Goal: Task Accomplishment & Management: Complete application form

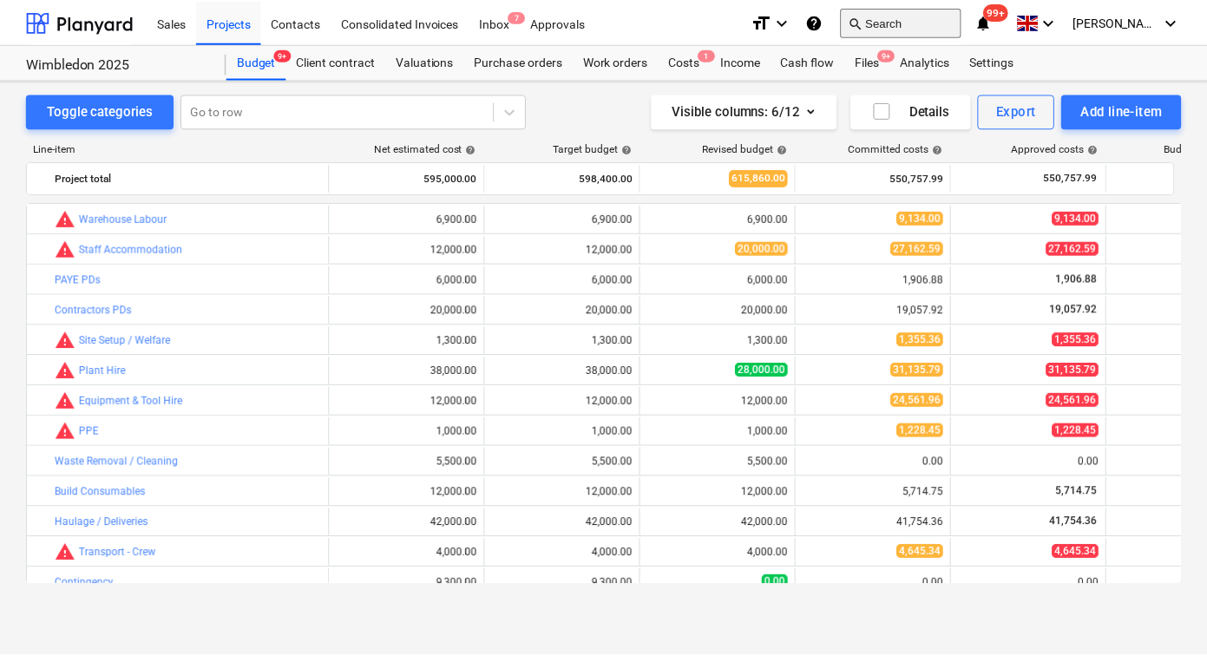
scroll to position [423, 0]
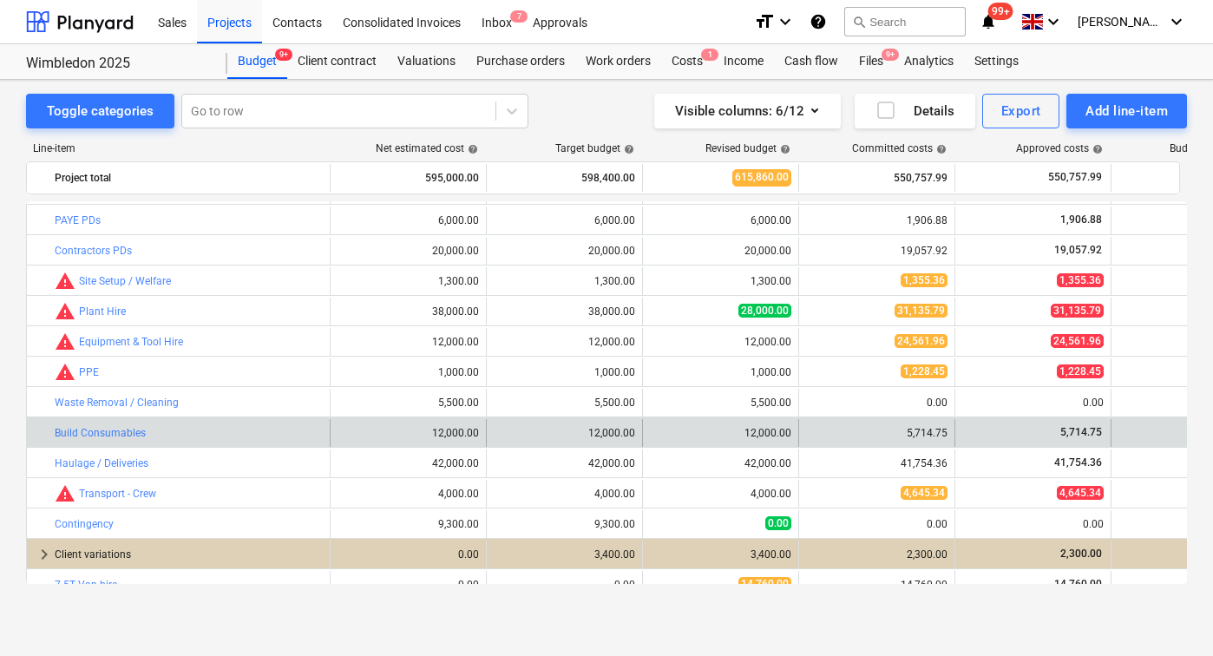
click at [899, 424] on div "5,714.75" at bounding box center [876, 433] width 141 height 28
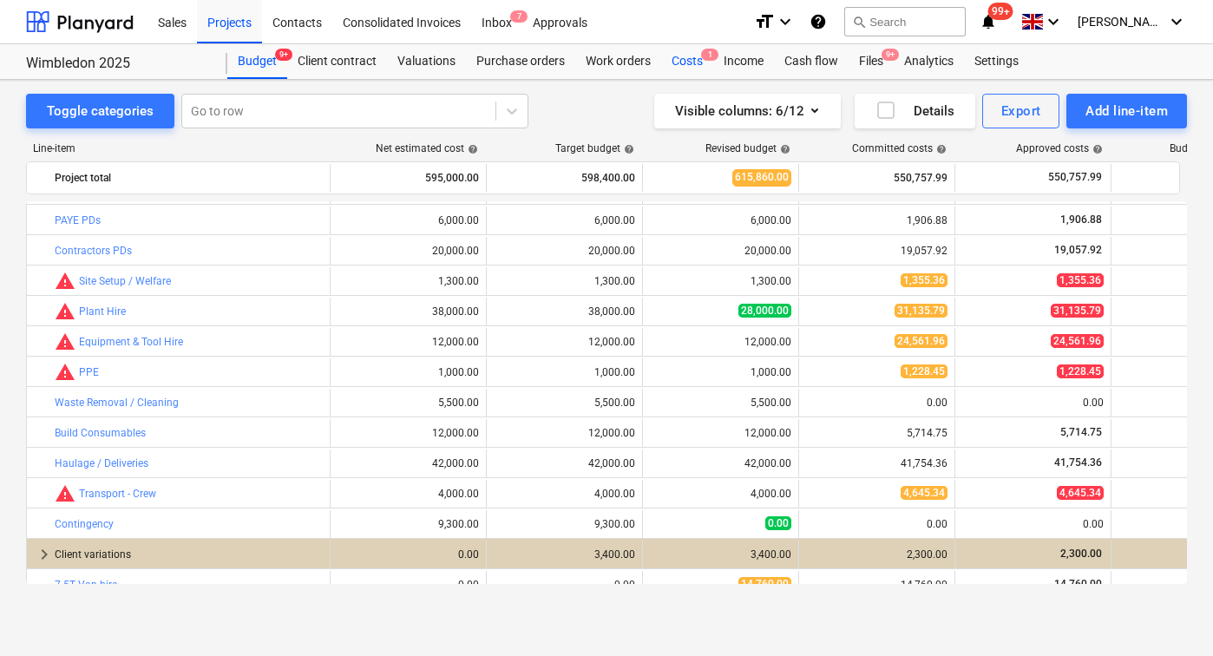
click at [690, 58] on div "Costs 1" at bounding box center [687, 61] width 52 height 35
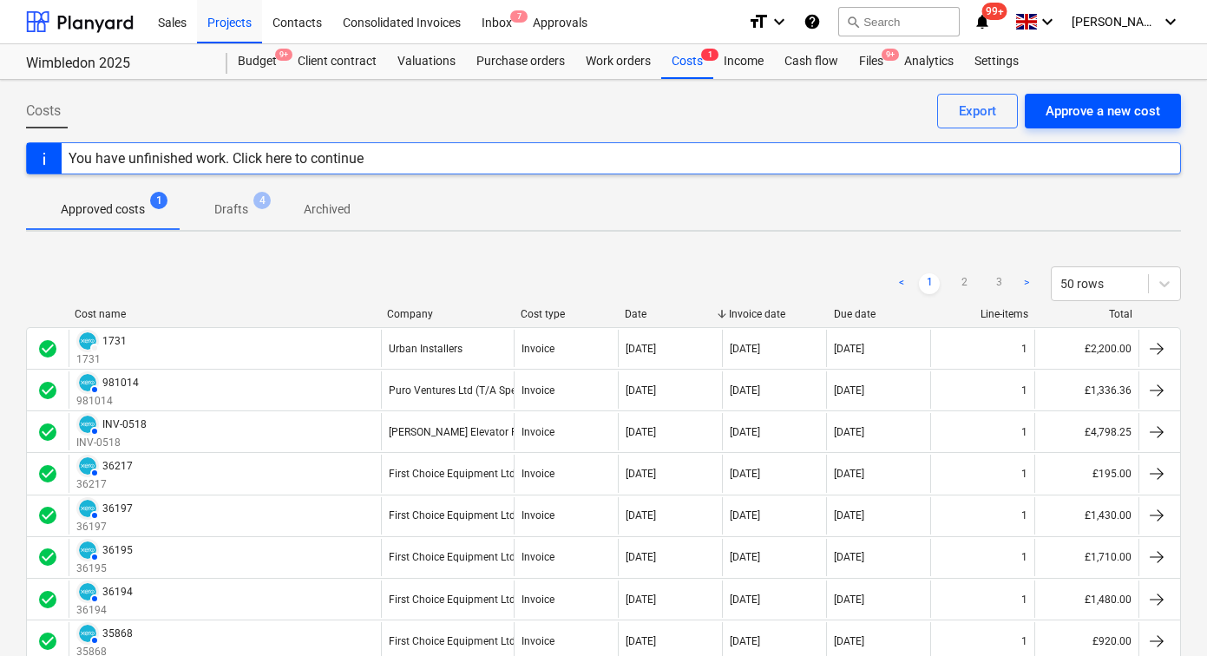
click at [1057, 115] on div "Approve a new cost" at bounding box center [1103, 111] width 115 height 23
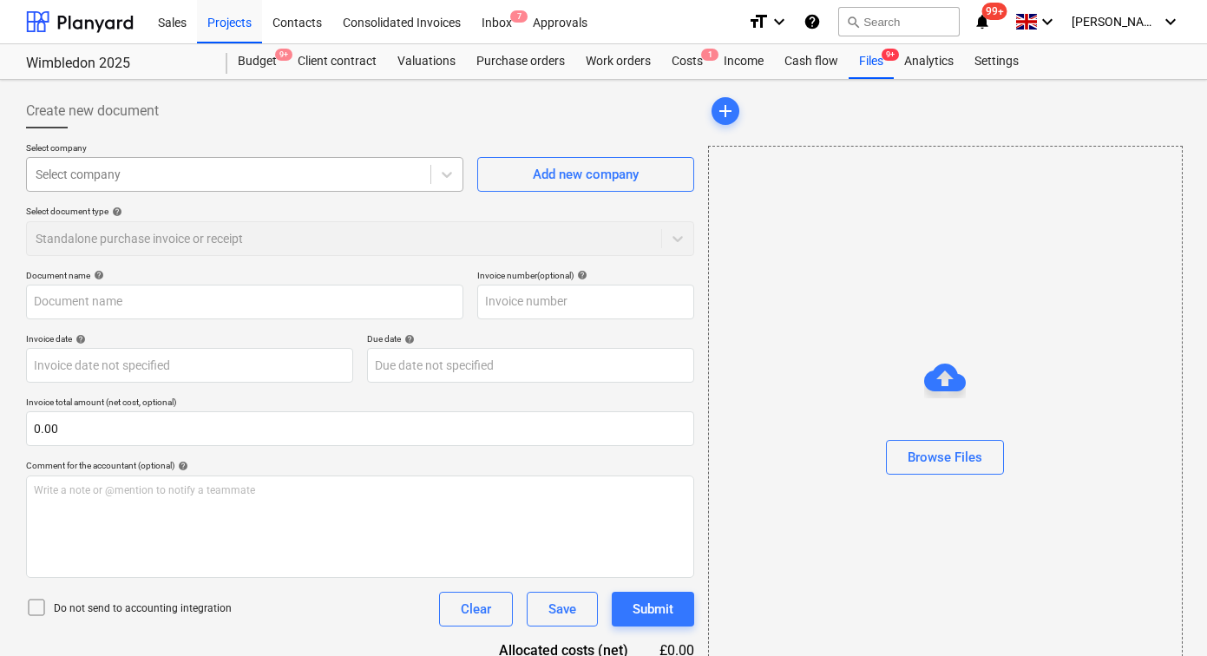
click at [362, 176] on div at bounding box center [229, 174] width 386 height 17
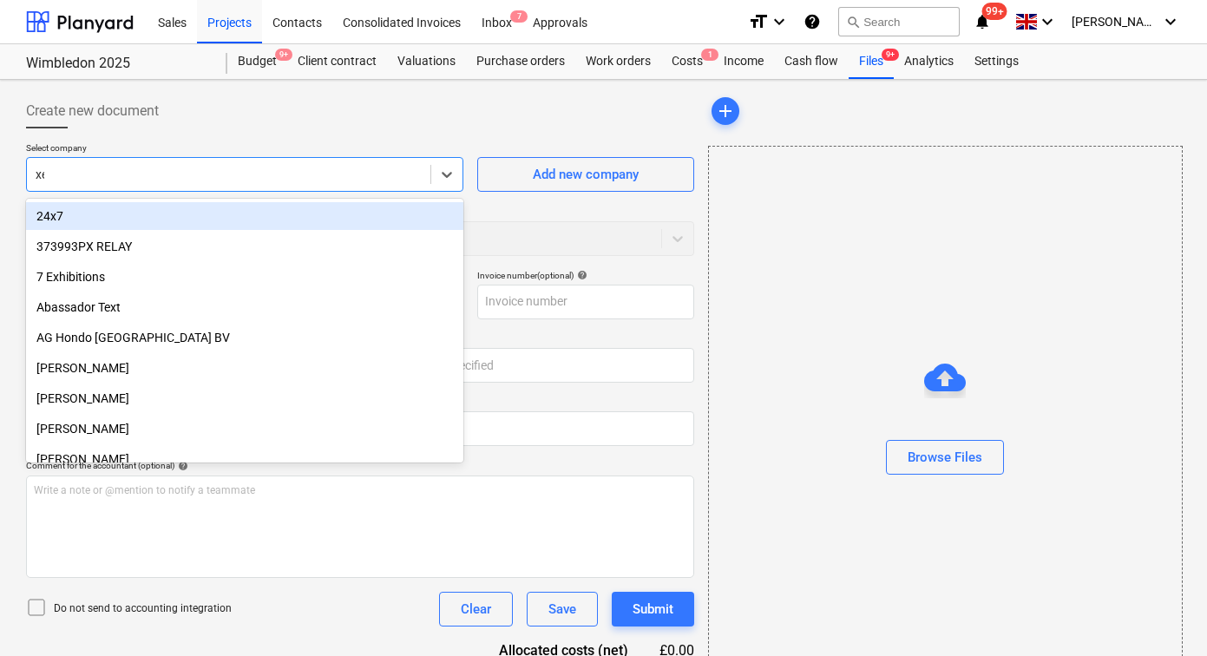
type input "xero"
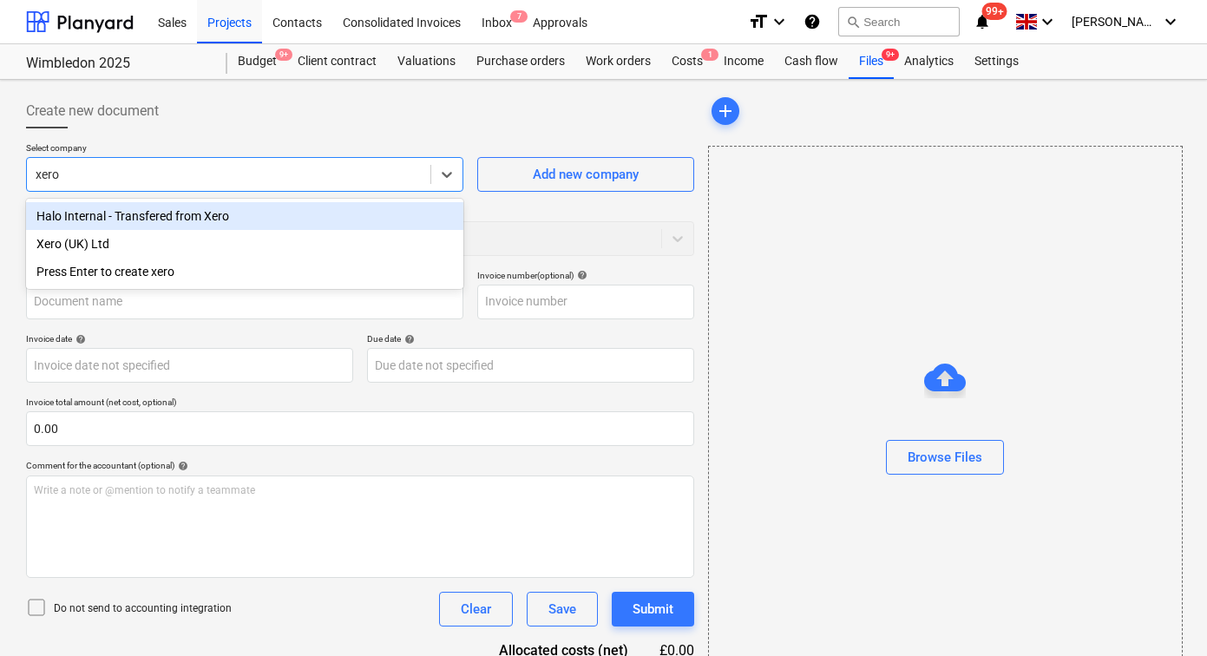
click at [187, 219] on div "Halo Internal - Transfered from Xero" at bounding box center [244, 216] width 437 height 28
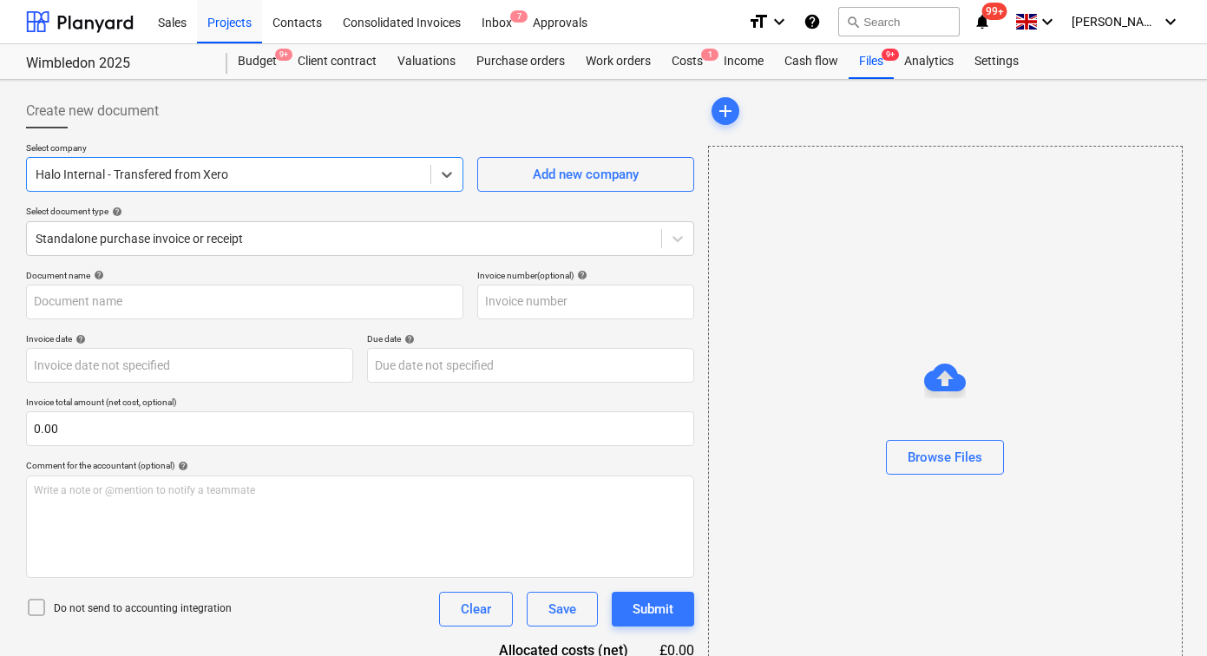
click at [37, 603] on icon at bounding box center [36, 607] width 21 height 21
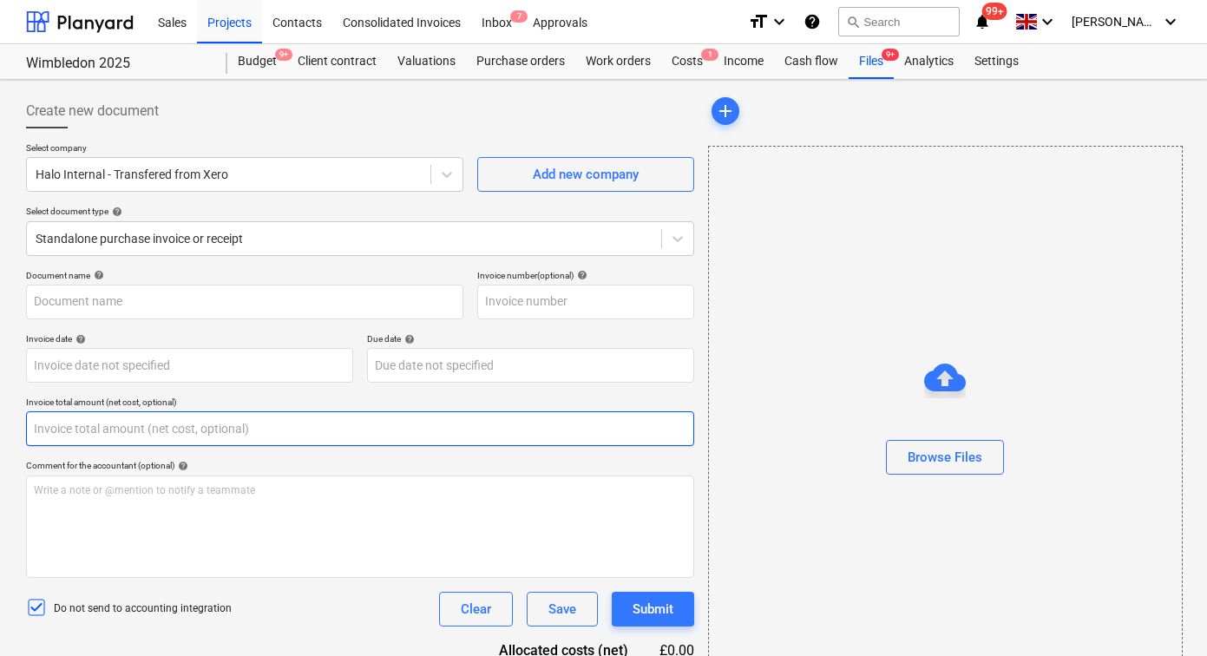
click at [120, 435] on input "text" at bounding box center [360, 428] width 668 height 35
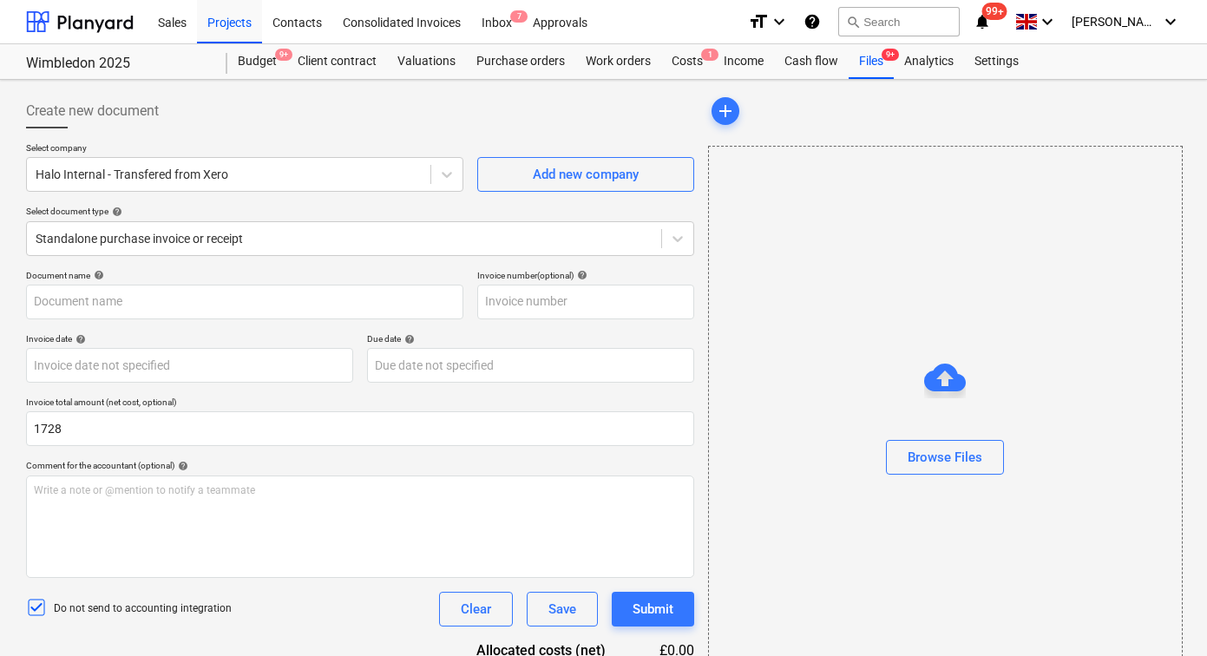
type input "1,728.00"
click at [858, 416] on div at bounding box center [945, 426] width 473 height 28
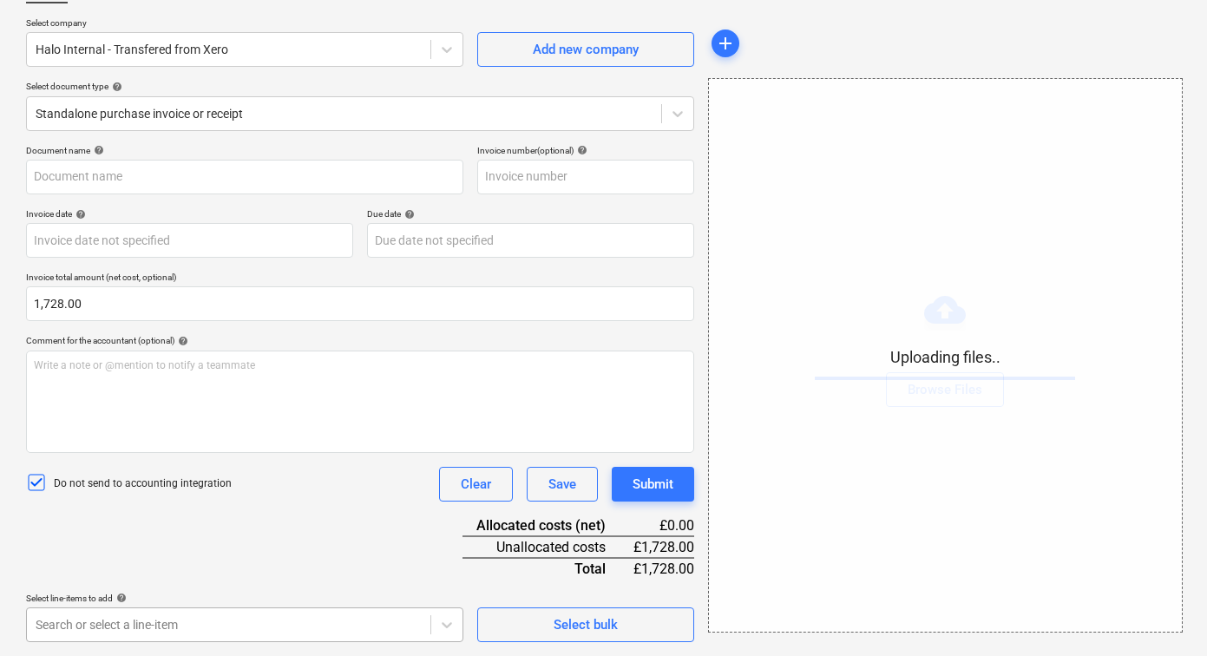
scroll to position [382, 0]
click at [266, 531] on body "Sales Projects Contacts Consolidated Invoices Inbox 7 Approvals format_size key…" at bounding box center [603, 203] width 1207 height 656
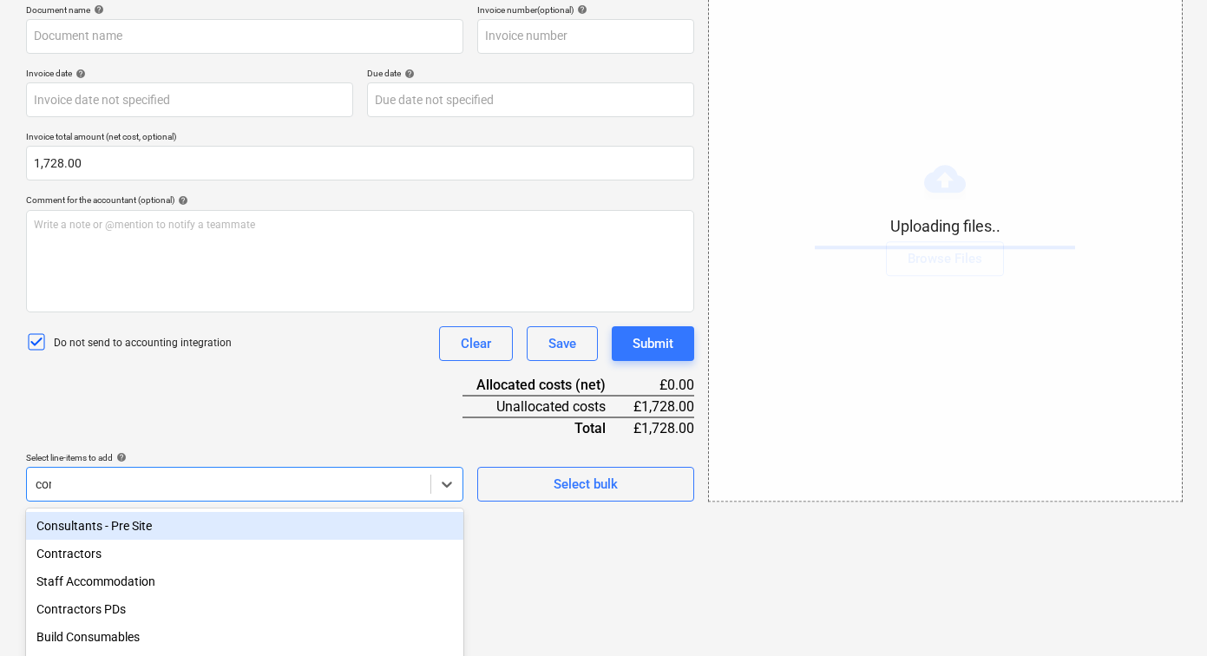
type input "cons"
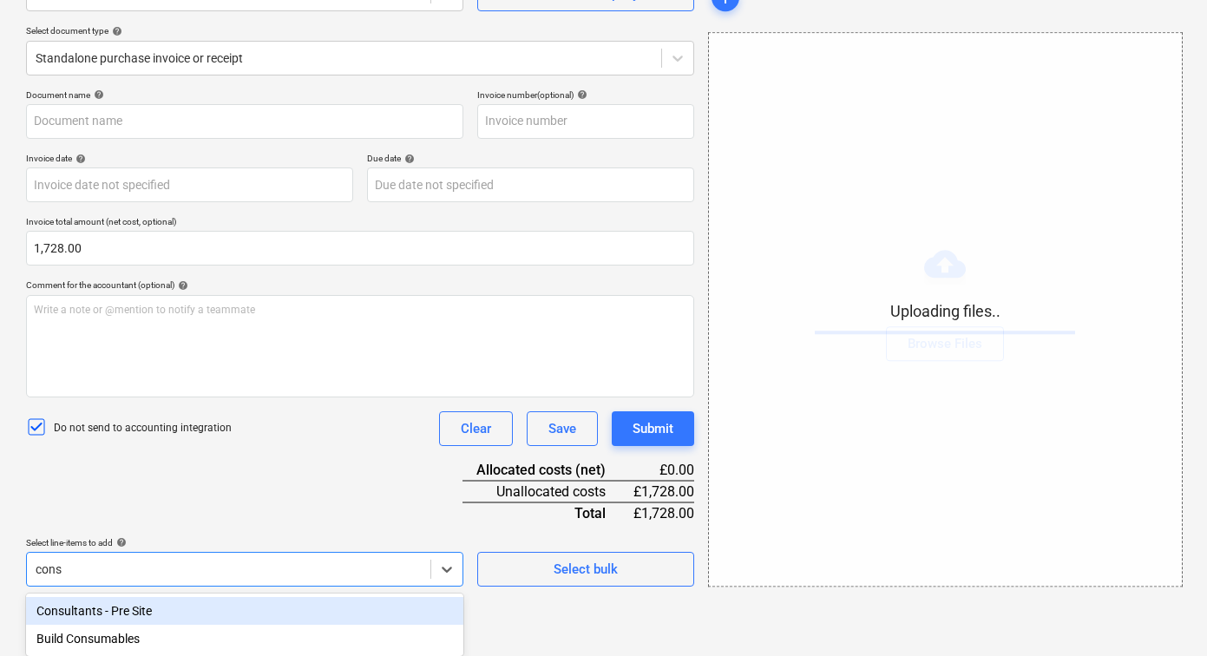
scroll to position [181, 0]
click at [227, 610] on div "Consultants - Pre Site" at bounding box center [244, 611] width 437 height 28
click at [255, 503] on div "Document name help Invoice number (optional) help Invoice date help Press the d…" at bounding box center [360, 395] width 668 height 612
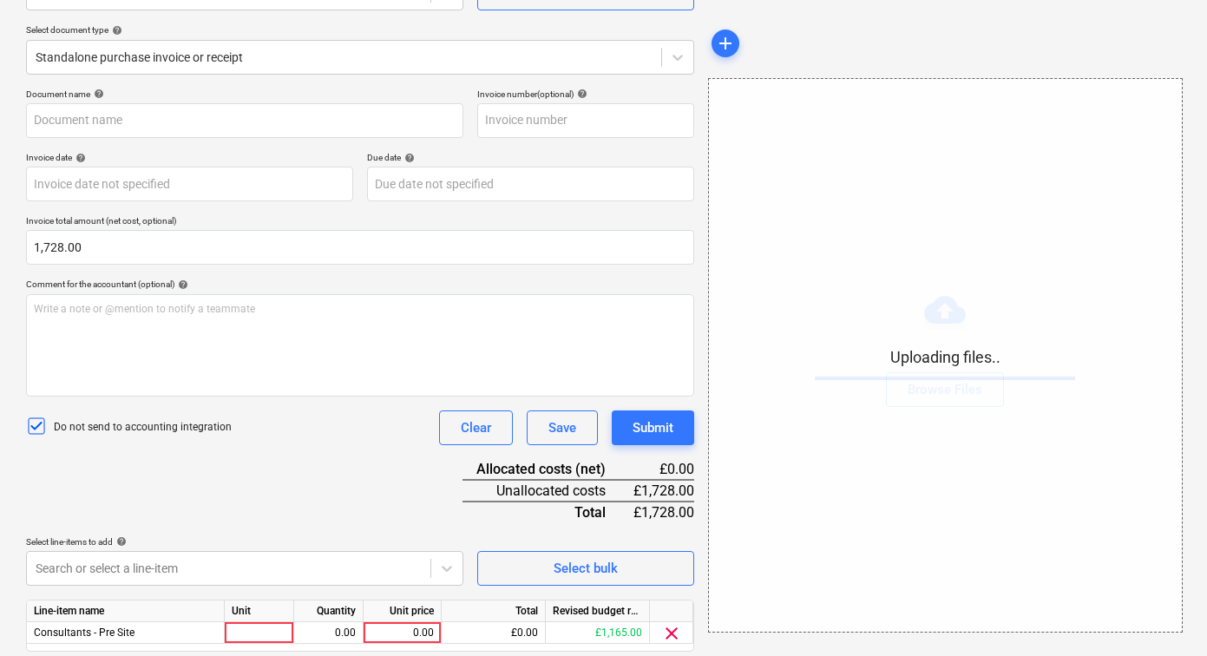
scroll to position [240, 0]
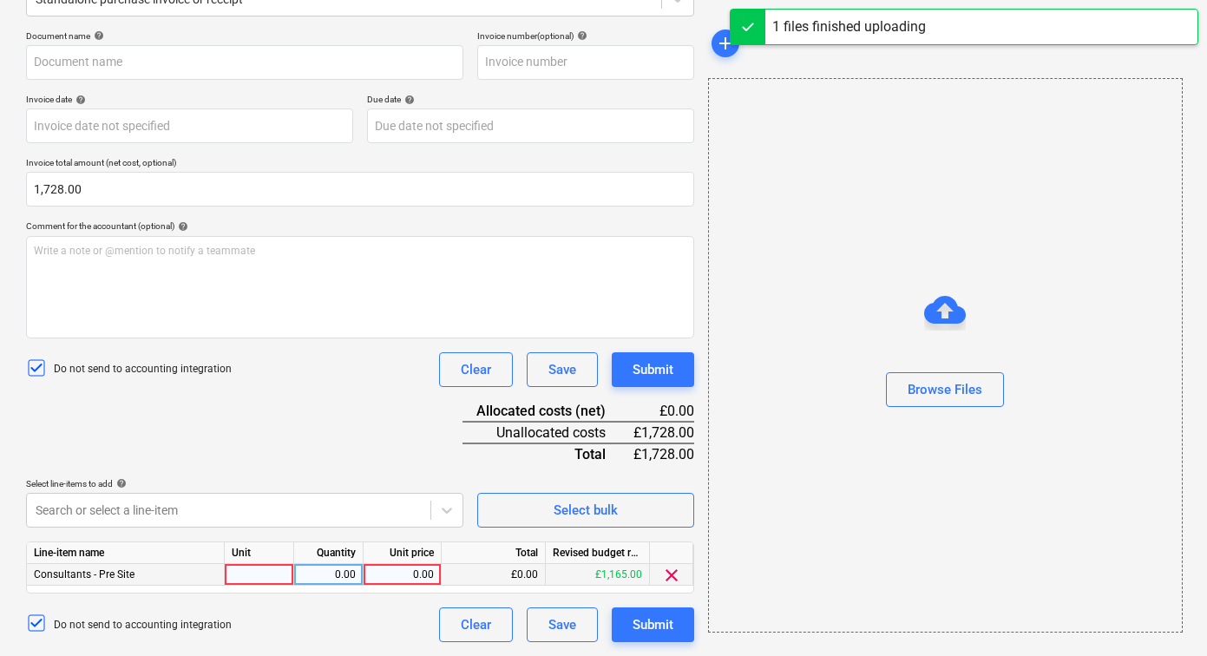
type input "Wimbledon 2025 - Xero Report - 14082025.xlsx - Account Transactions.pdf"
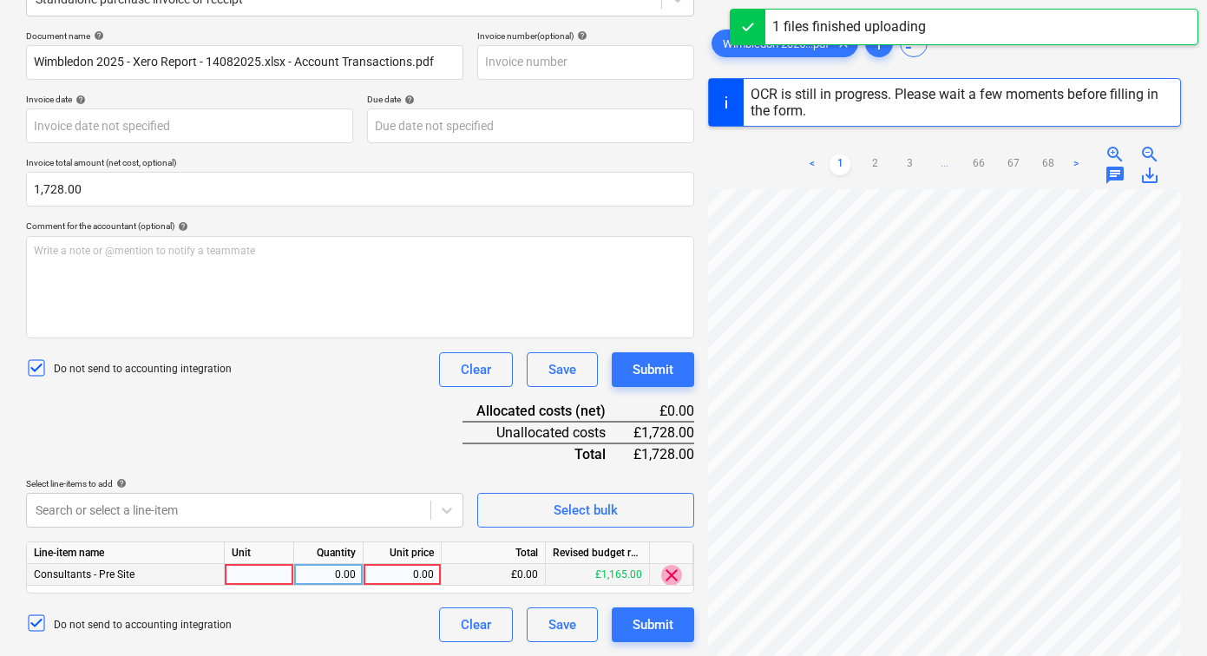
click at [674, 573] on span "clear" at bounding box center [671, 575] width 21 height 21
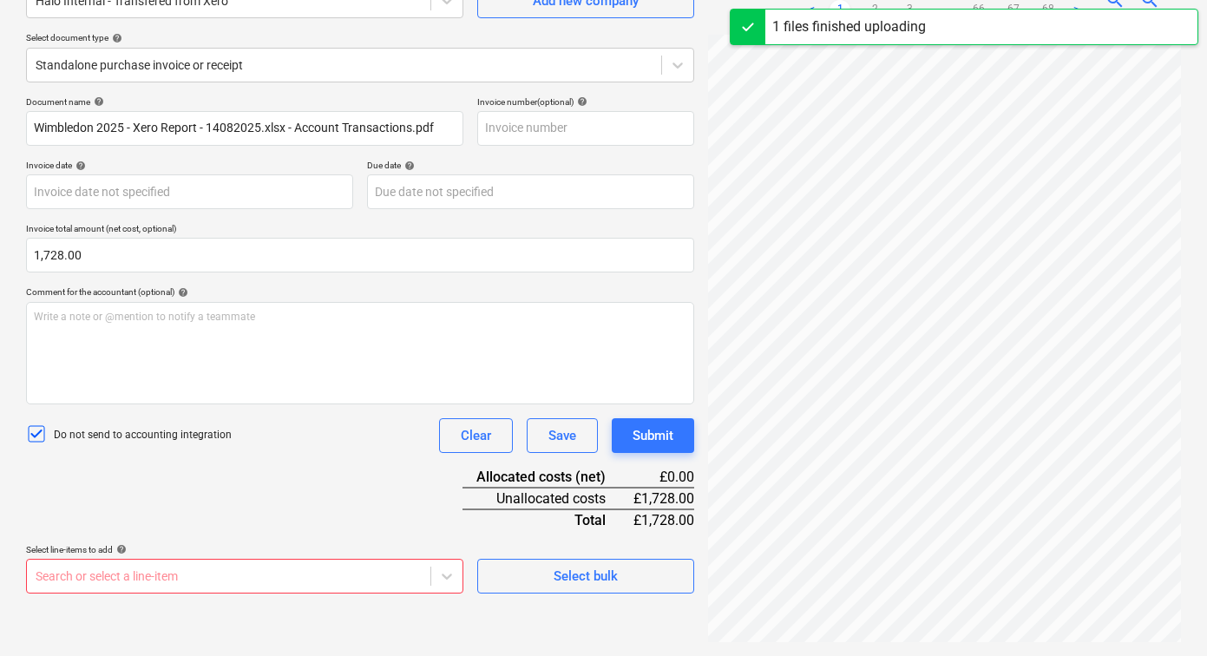
click at [412, 483] on body "Sales Projects Contacts Consolidated Invoices Inbox 7 Approvals format_size key…" at bounding box center [603, 154] width 1207 height 656
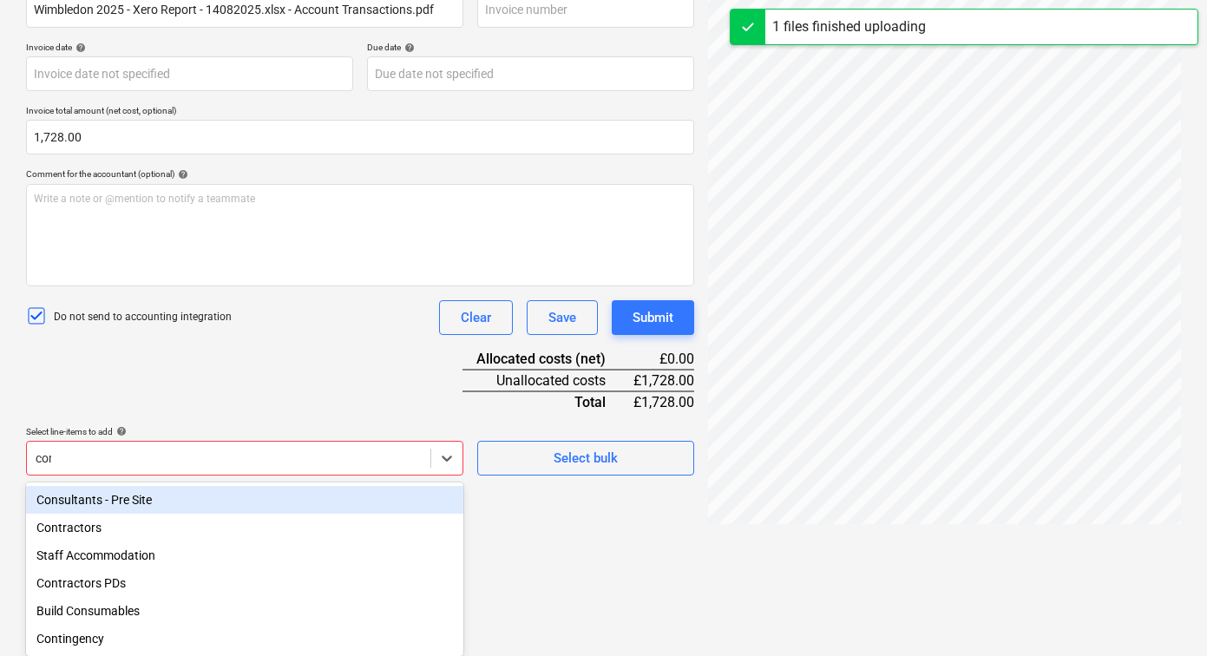
scroll to position [181, 0]
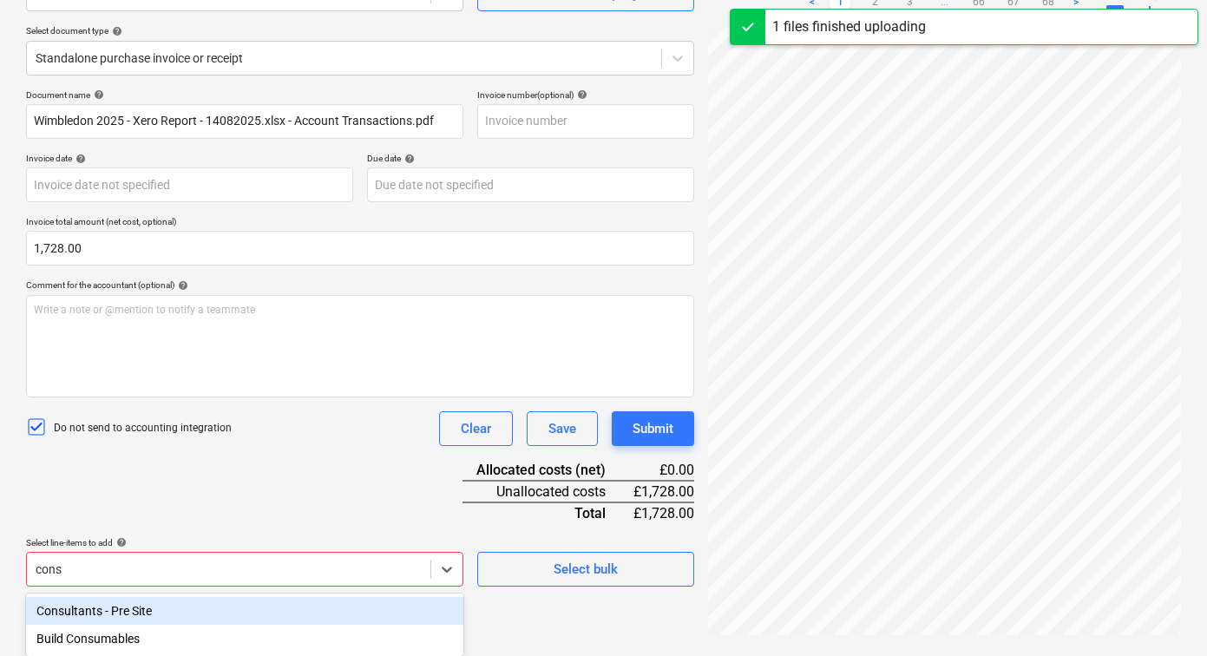
type input "consu"
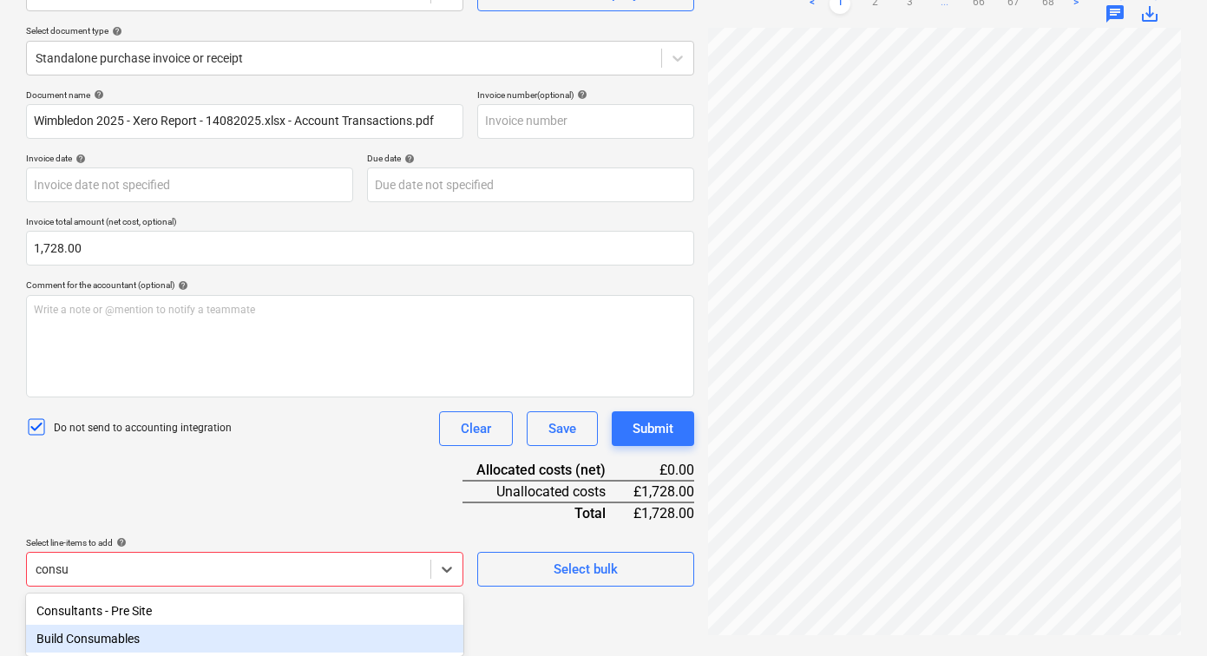
click at [268, 634] on div "Build Consumables" at bounding box center [244, 639] width 437 height 28
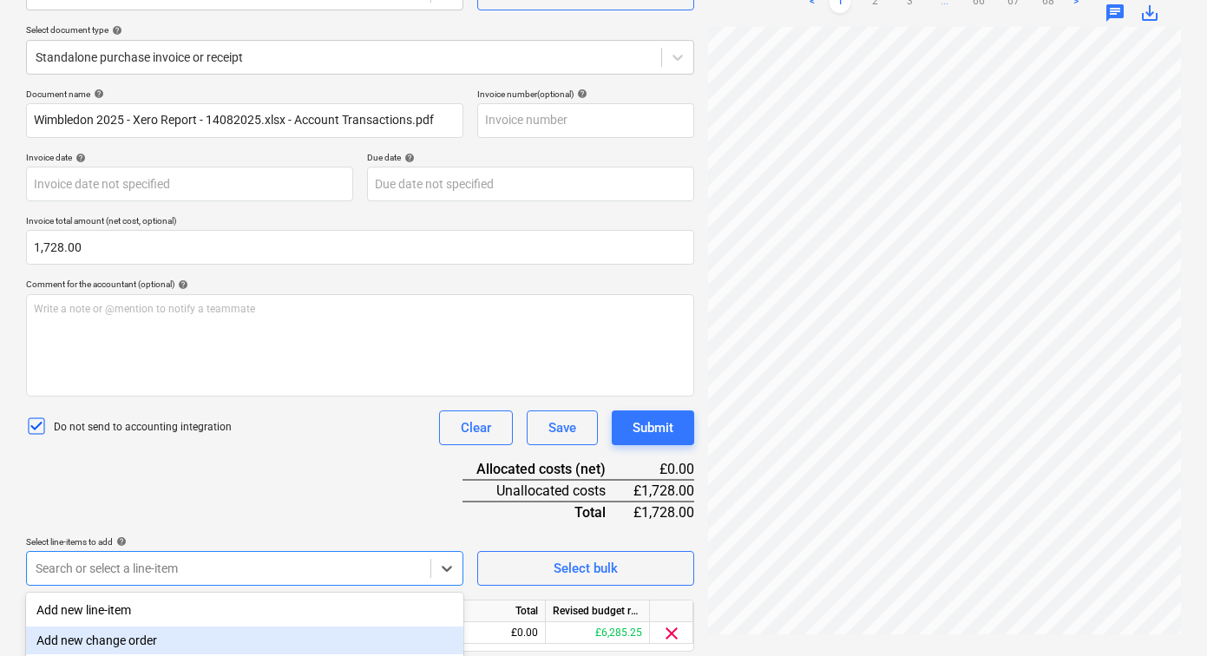
click at [306, 452] on div "Document name help Wimbledon 2025 - Xero Report - 14082025.xlsx - Account Trans…" at bounding box center [360, 395] width 668 height 612
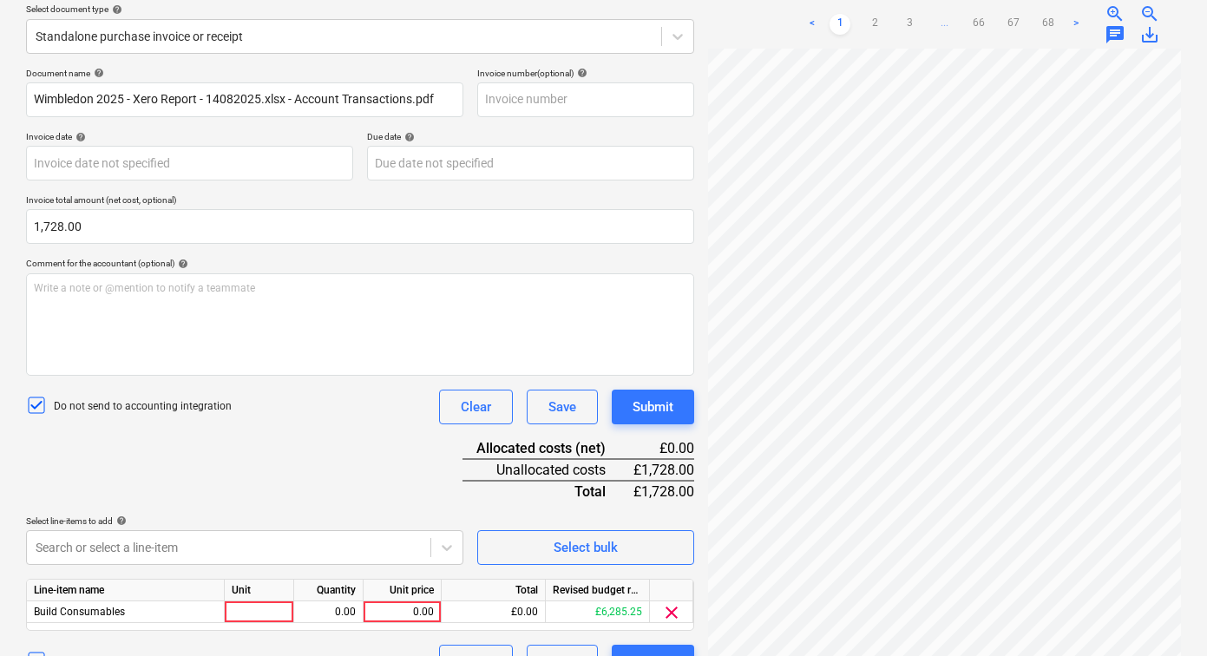
scroll to position [203, 0]
click at [262, 598] on div "Unit" at bounding box center [259, 590] width 69 height 22
click at [262, 606] on div at bounding box center [259, 612] width 69 height 22
type input "1"
click at [319, 614] on div "0.00" at bounding box center [328, 612] width 55 height 22
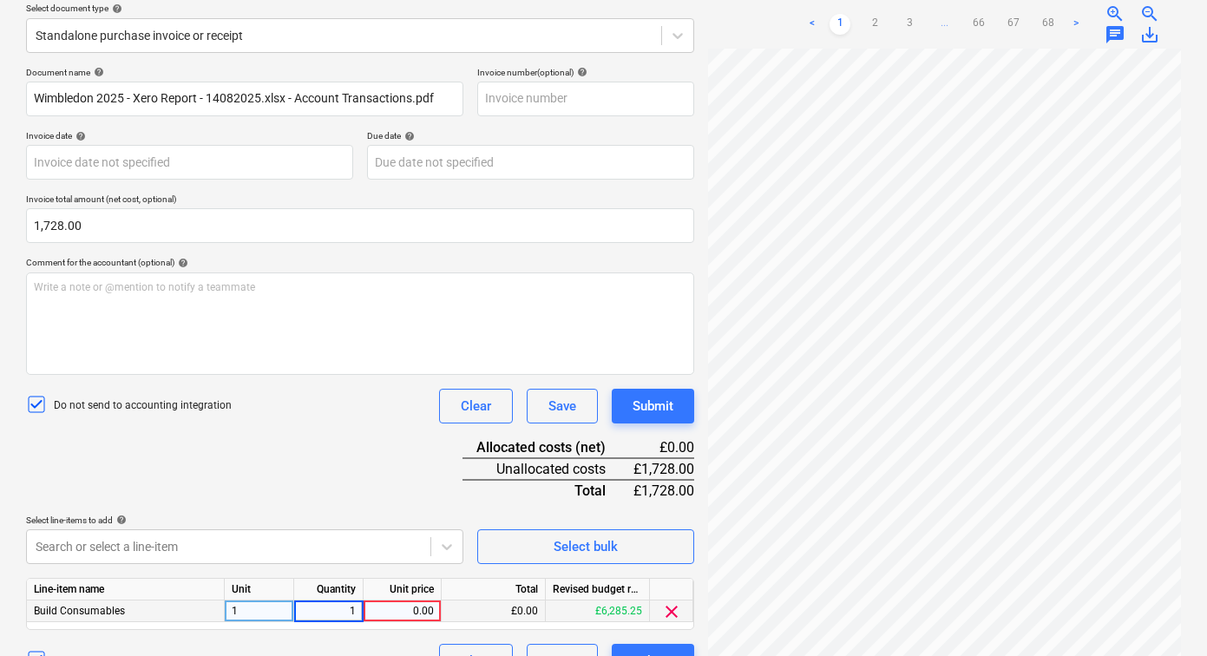
click at [390, 612] on div "0.00" at bounding box center [402, 612] width 63 height 22
type input "1728"
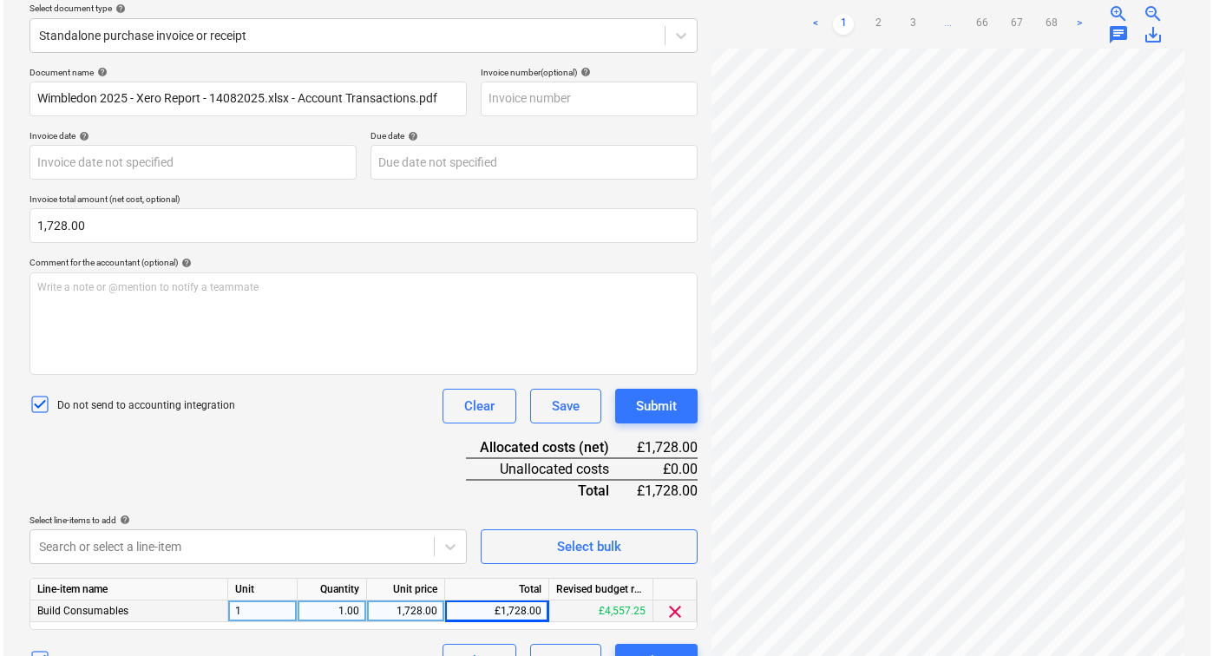
scroll to position [240, 0]
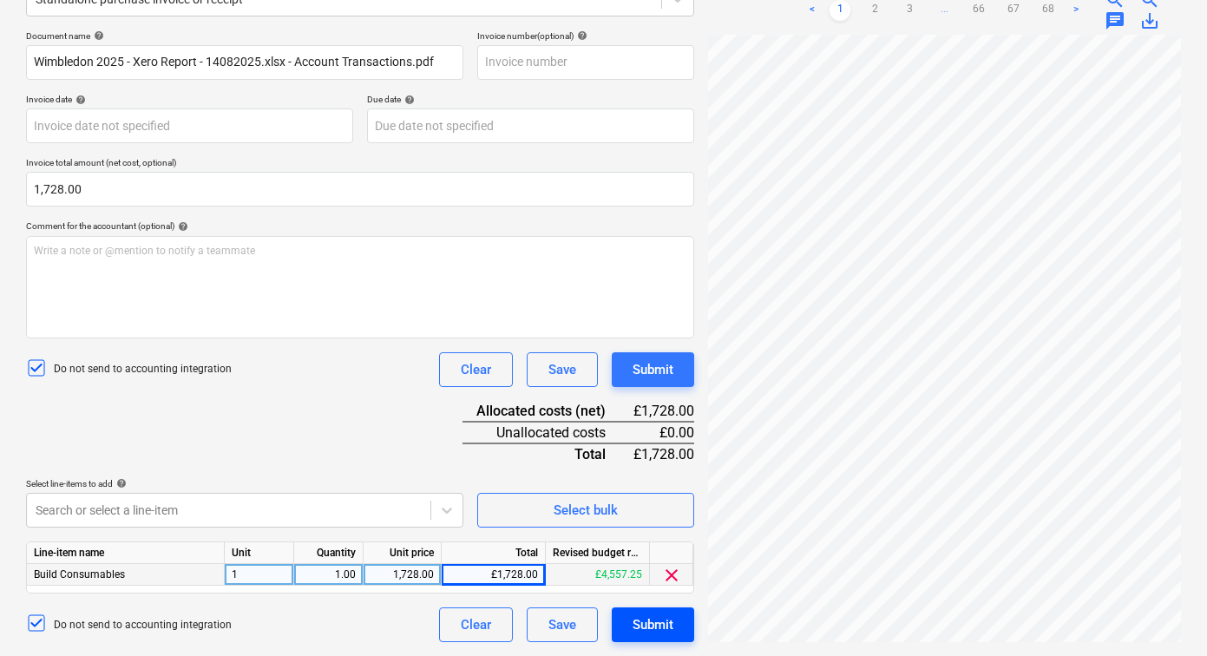
click at [652, 629] on div "Submit" at bounding box center [653, 625] width 41 height 23
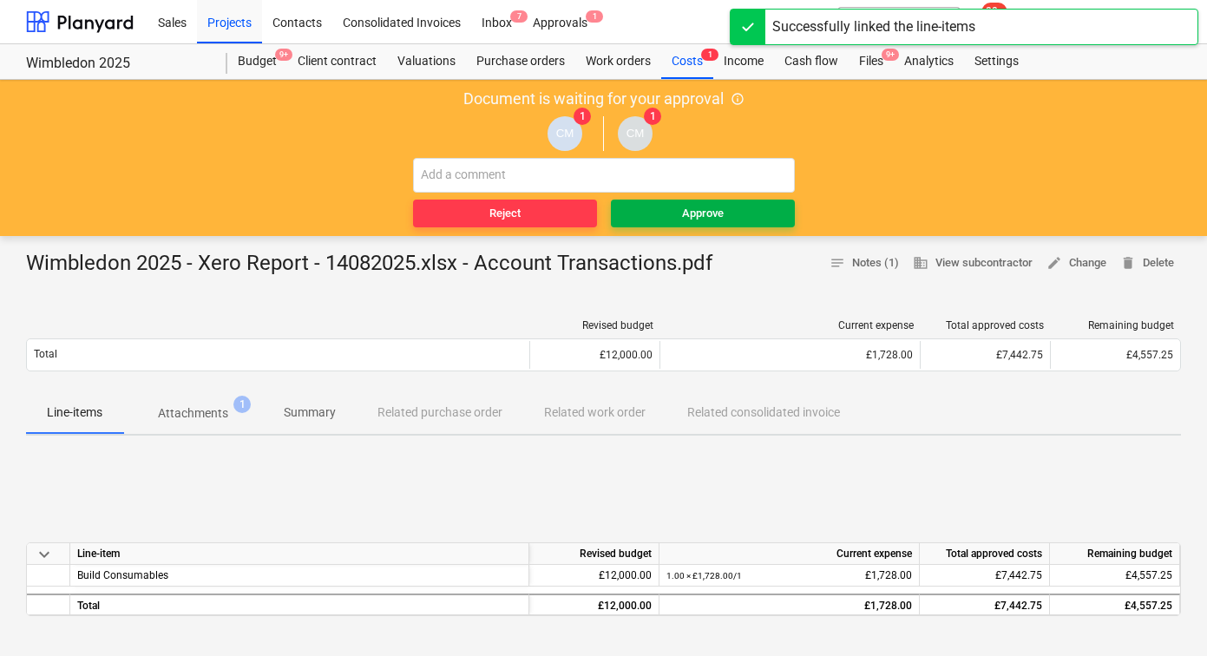
click at [733, 223] on button "Approve" at bounding box center [703, 214] width 184 height 28
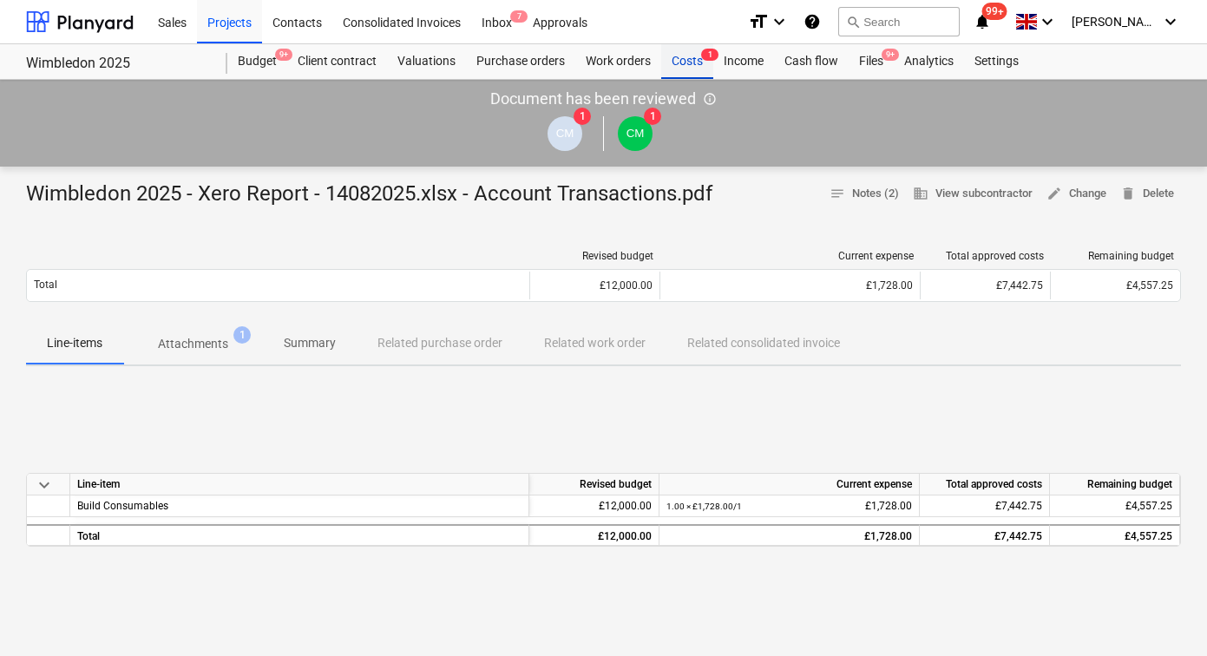
click at [687, 65] on div "Costs 1" at bounding box center [687, 61] width 52 height 35
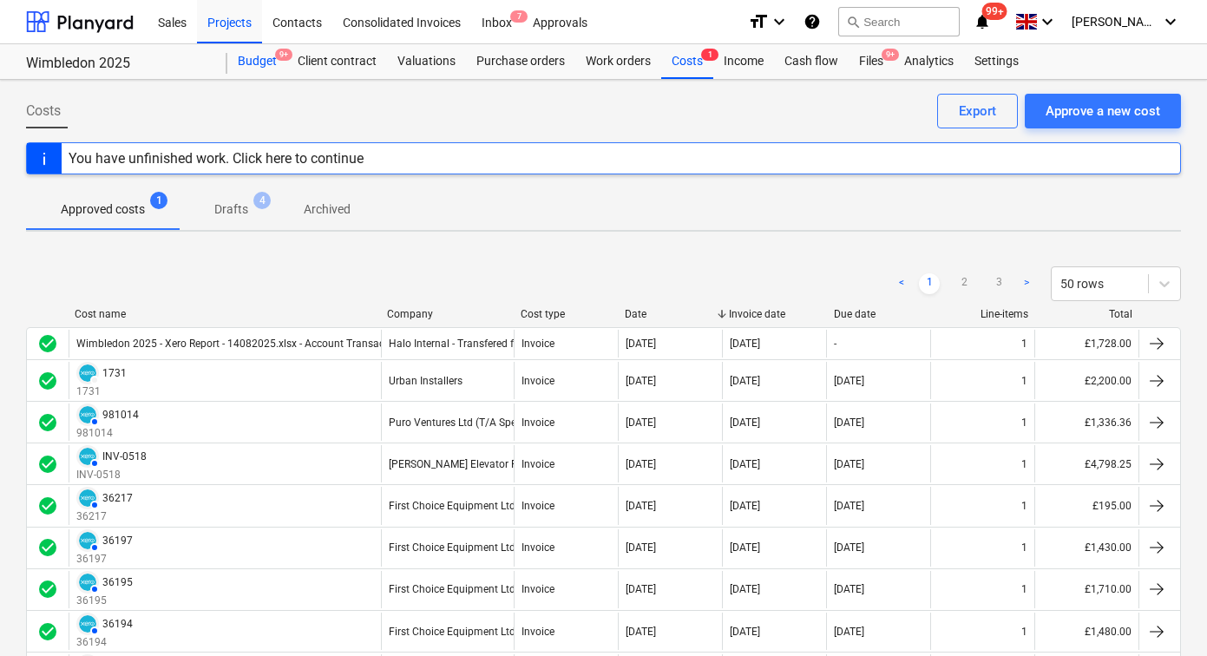
click at [256, 57] on div "Budget 9+" at bounding box center [257, 61] width 60 height 35
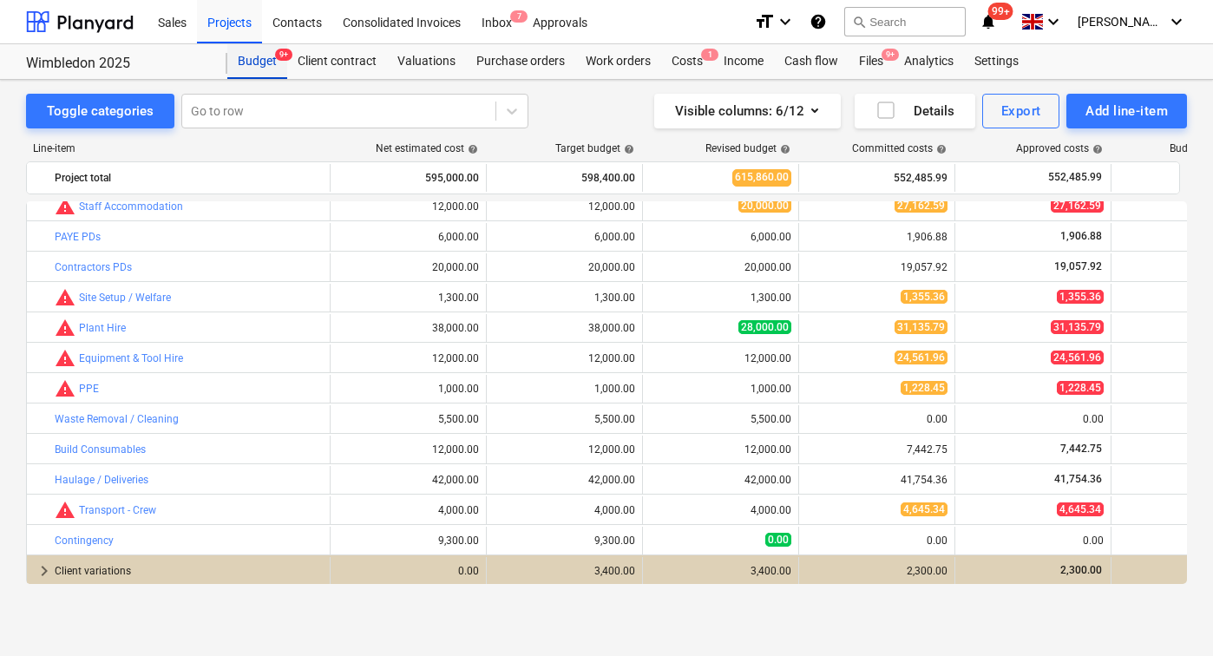
scroll to position [437, 0]
